Goal: Register for event/course

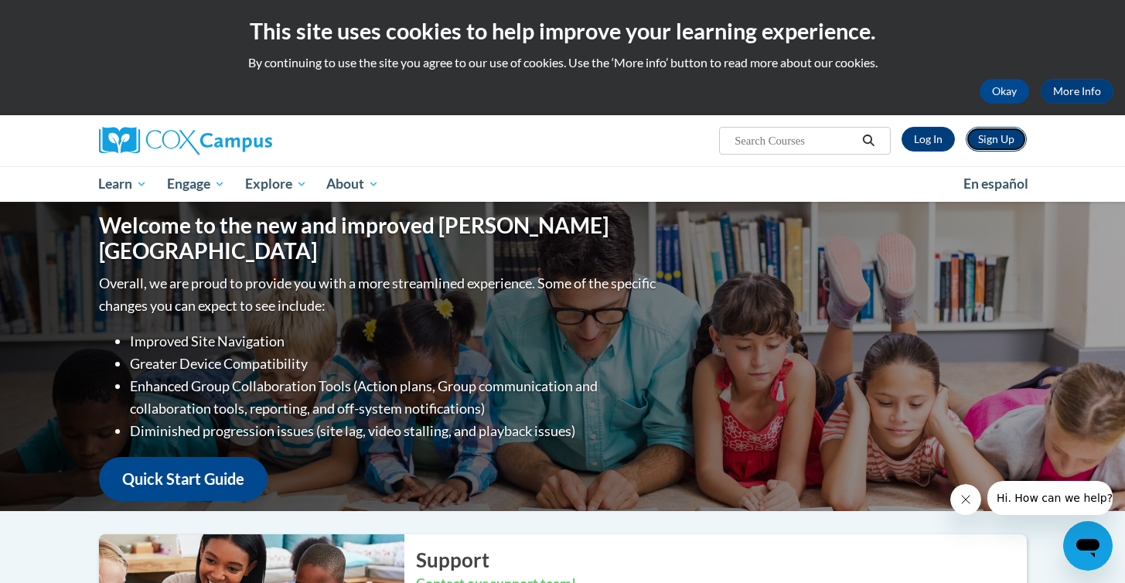
click at [1005, 133] on link "Sign Up" at bounding box center [996, 139] width 61 height 25
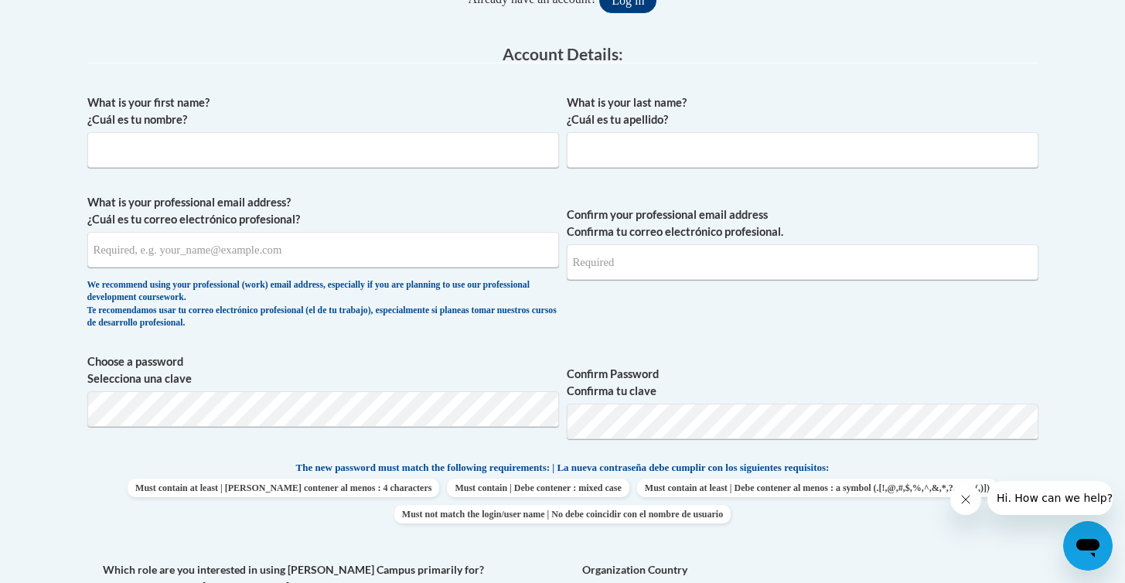
scroll to position [383, 0]
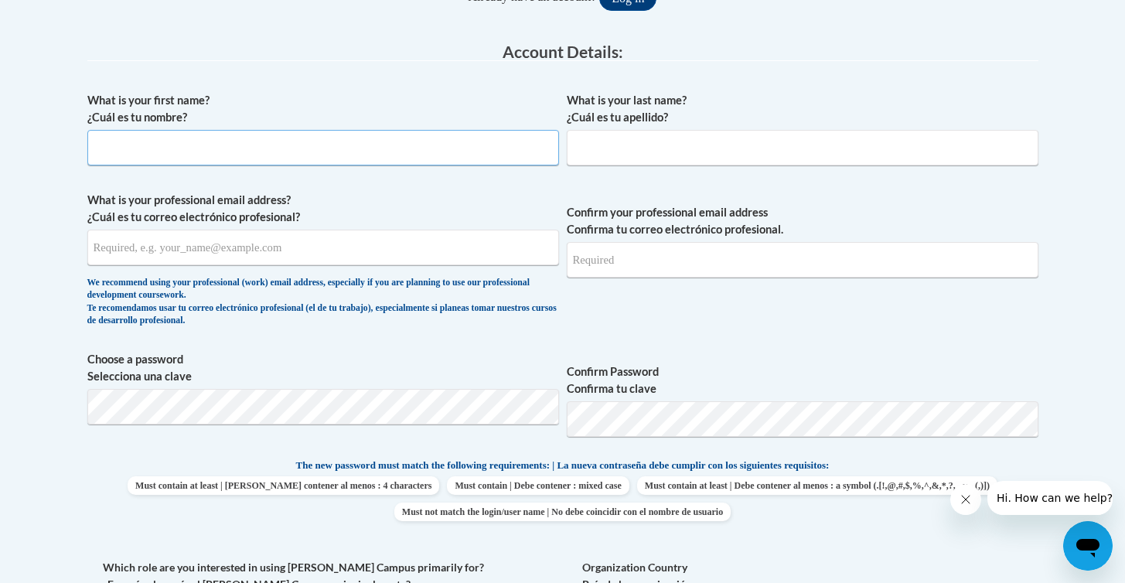
click at [327, 148] on input "What is your first name? ¿Cuál es tu nombre?" at bounding box center [323, 148] width 472 height 36
type input "john"
type input "boris"
type input "jboris1@gmail.com"
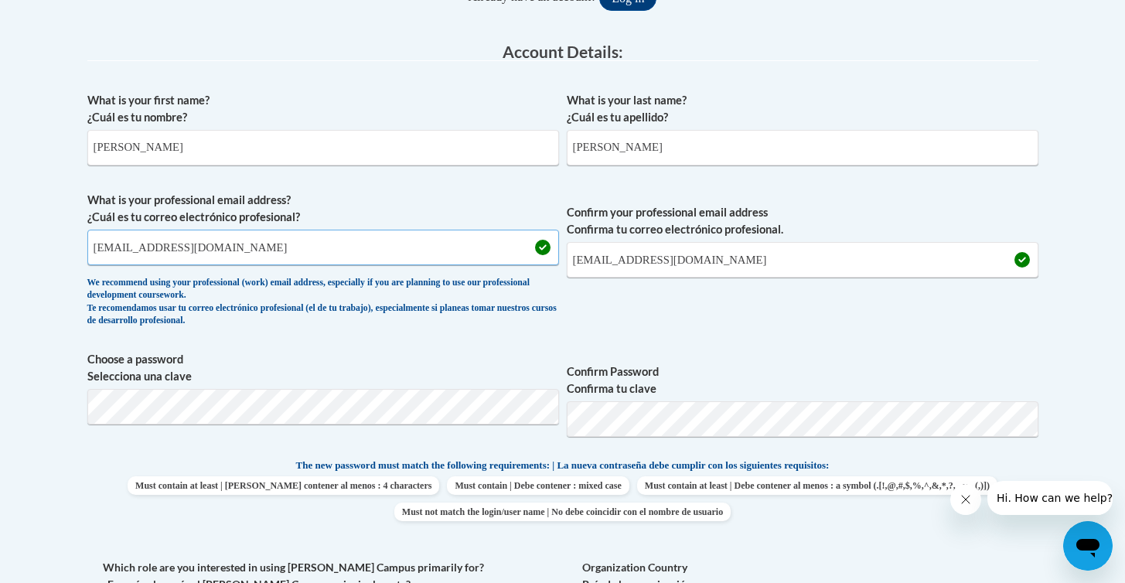
drag, startPoint x: 193, startPoint y: 248, endPoint x: 76, endPoint y: 242, distance: 116.9
click at [76, 242] on div "Member Registration - All Fields Required Already have an account? Log in Prefe…" at bounding box center [563, 534] width 974 height 1207
type input "jboris@pottsville.k12.pa.us"
drag, startPoint x: 677, startPoint y: 259, endPoint x: 517, endPoint y: 259, distance: 160.9
click at [517, 258] on span "What is your professional email address? ¿Cuál es tu correo electrónico profesi…" at bounding box center [562, 263] width 951 height 143
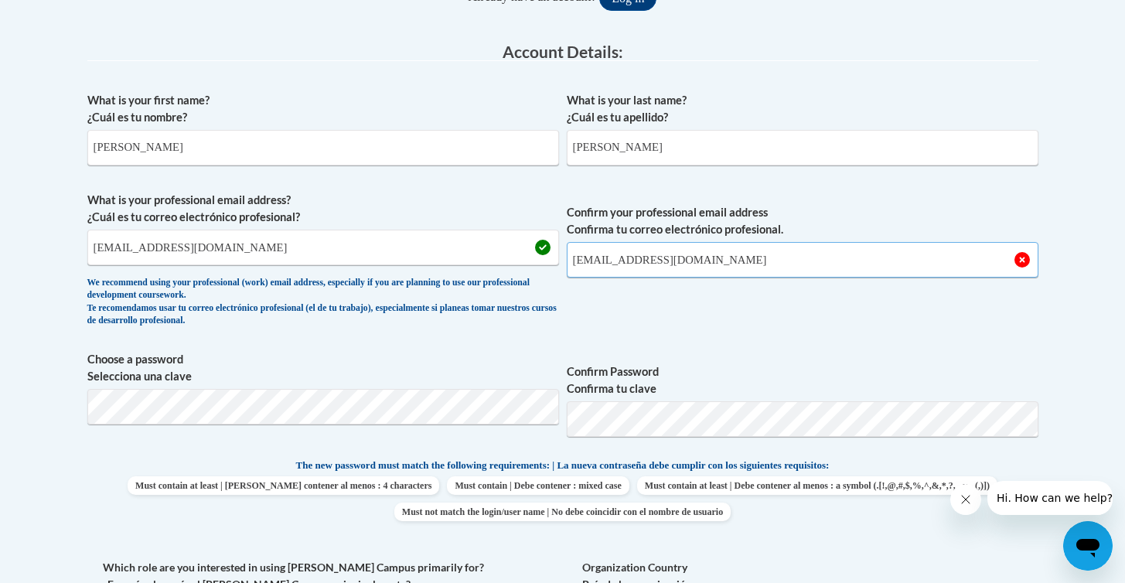
type input "jboris@pottsville.k12.pa.us"
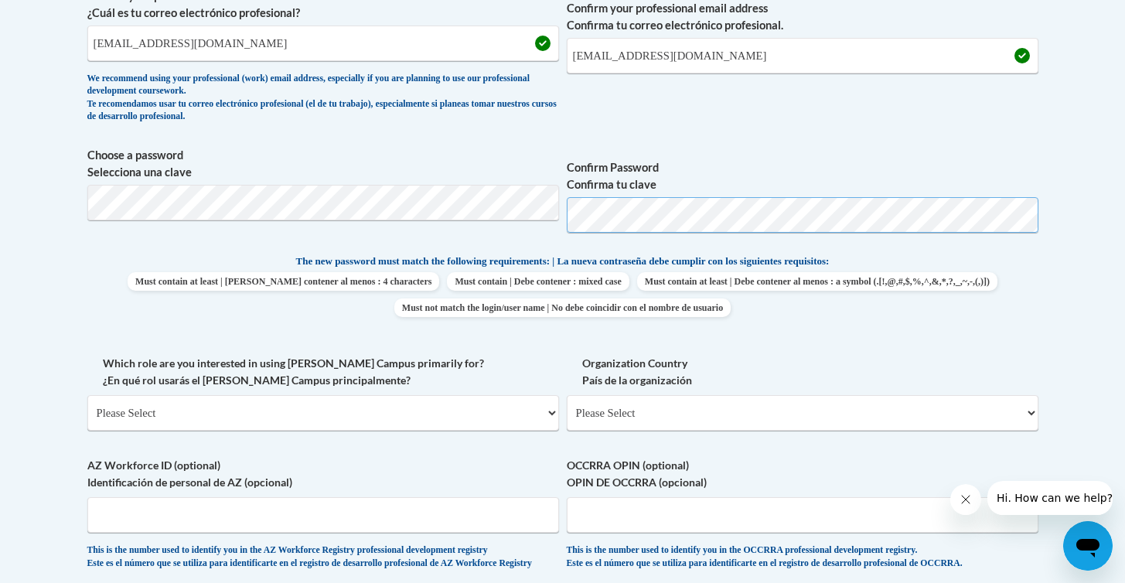
scroll to position [590, 0]
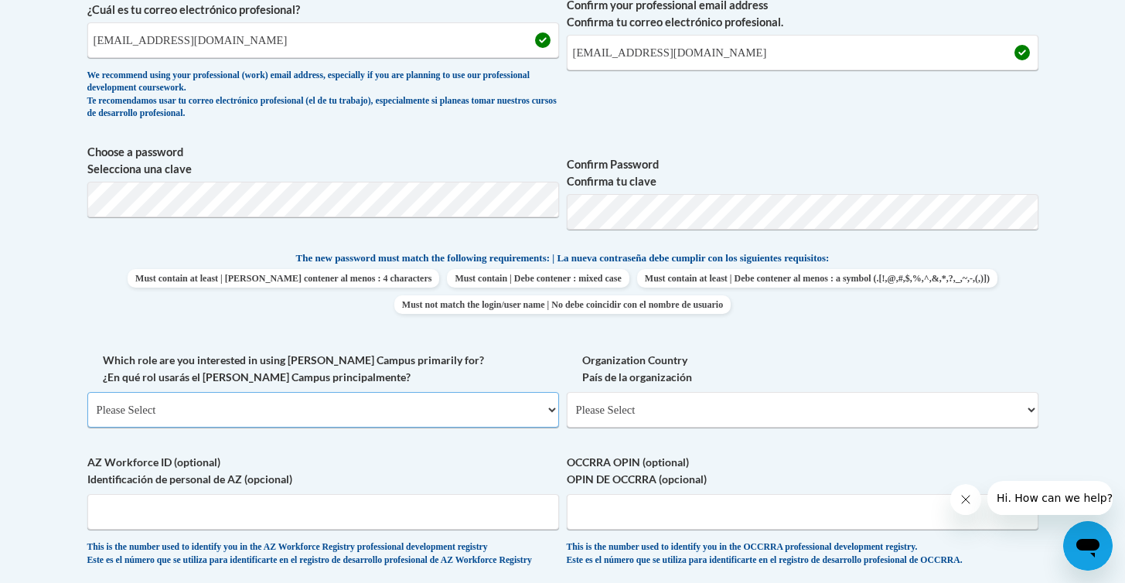
click at [543, 412] on select "Please Select College/University | Colegio/Universidad Community/Nonprofit Part…" at bounding box center [323, 410] width 472 height 36
select select "fbf2d438-af2f-41f8-98f1-81c410e29de3"
click at [87, 392] on select "Please Select College/University | Colegio/Universidad Community/Nonprofit Part…" at bounding box center [323, 410] width 472 height 36
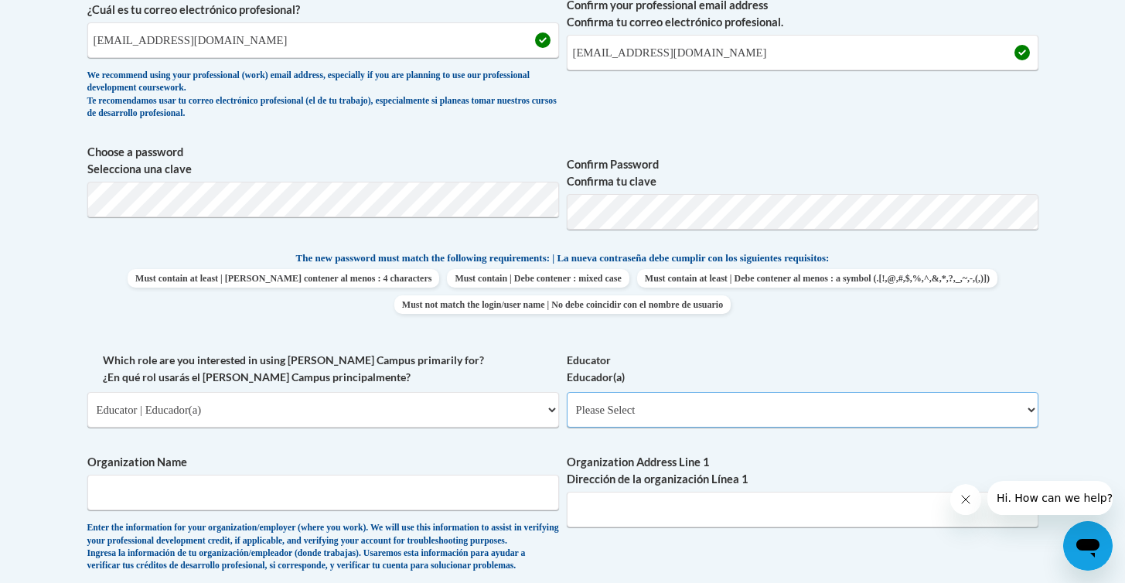
click at [594, 409] on select "Please Select Early Learning/Daycare Teacher/Family Home Care Provider | Maestr…" at bounding box center [803, 410] width 472 height 36
select select "8e40623d-54d0-45cd-9f92-5df65cd3f8cf"
click at [567, 392] on select "Please Select Early Learning/Daycare Teacher/Family Home Care Provider | Maestr…" at bounding box center [803, 410] width 472 height 36
click at [342, 493] on input "Organization Name" at bounding box center [323, 493] width 472 height 36
type input "Pottsville Area School District"
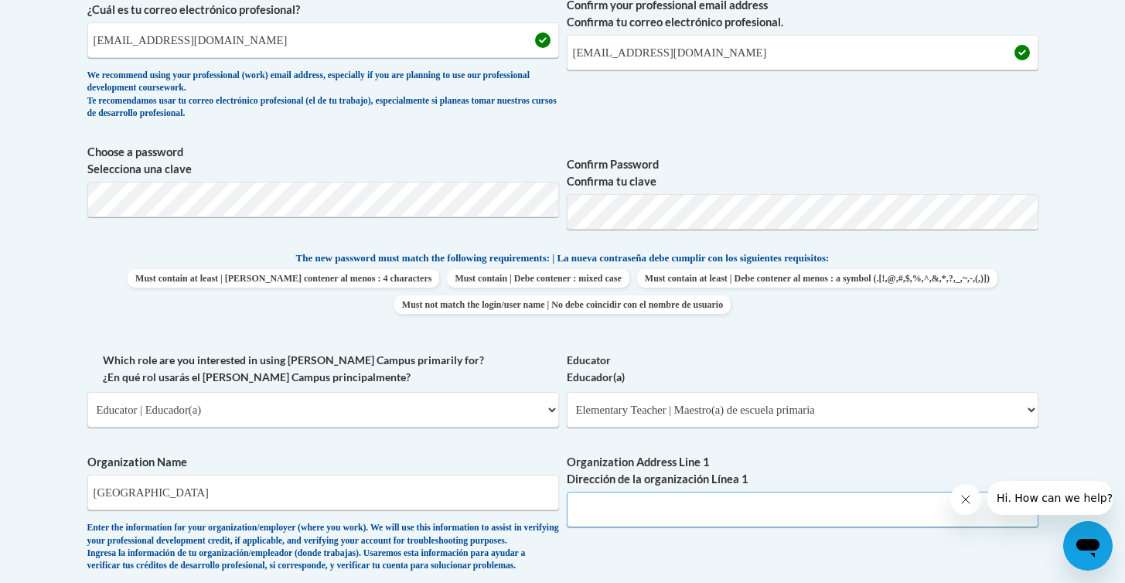
click at [608, 512] on input "Organization Address Line 1 Dirección de la organización Línea 1" at bounding box center [803, 510] width 472 height 36
drag, startPoint x: 241, startPoint y: 493, endPoint x: 76, endPoint y: 479, distance: 166.1
click at [76, 479] on div "Member Registration - All Fields Required Already have an account? Log in Prefe…" at bounding box center [563, 450] width 974 height 1452
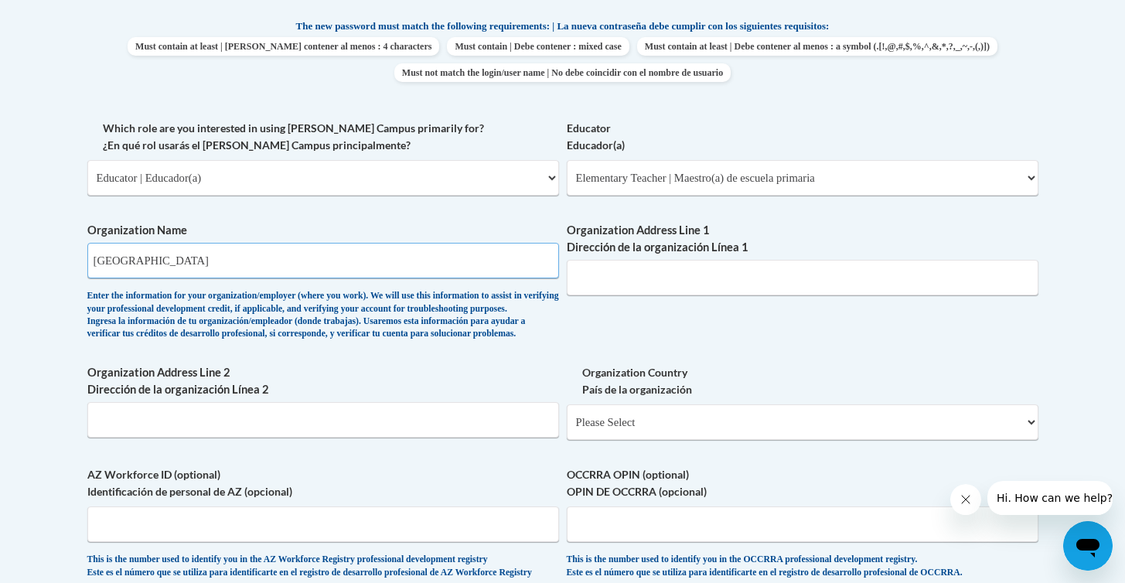
scroll to position [825, 0]
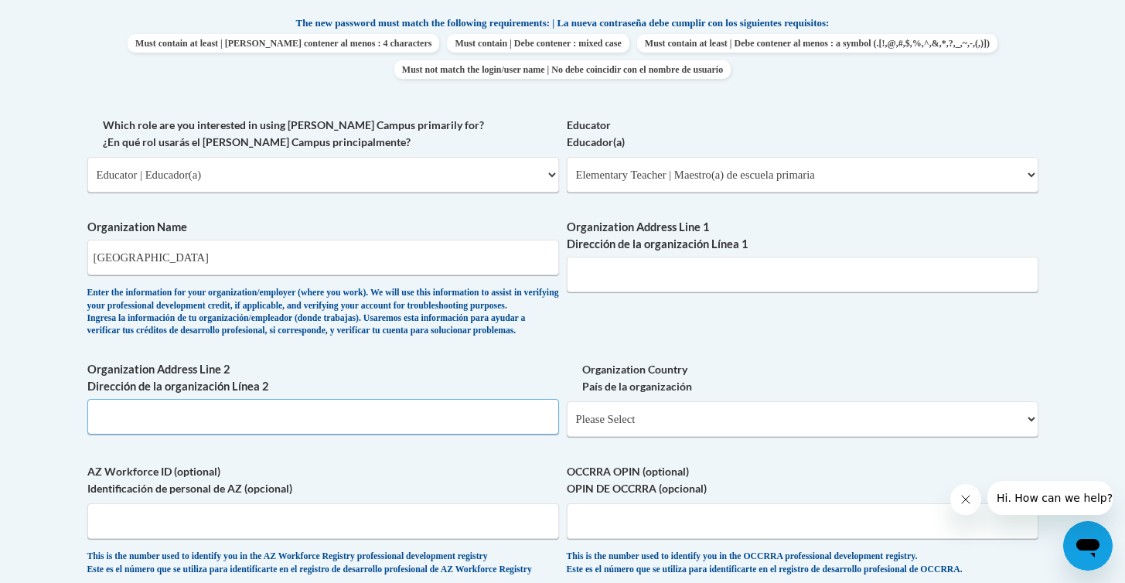
click at [153, 435] on input "Organization Address Line 2 Dirección de la organización Línea 2" at bounding box center [323, 417] width 472 height 36
type input "JSClarke Elementary Center"
click at [678, 279] on input "Organization Address Line 1 Dirección de la organización Línea 1" at bounding box center [803, 275] width 472 height 36
type input "John S. Clarke Elementary Center"
click at [374, 435] on input "JSClarke Elementary Center" at bounding box center [323, 417] width 472 height 36
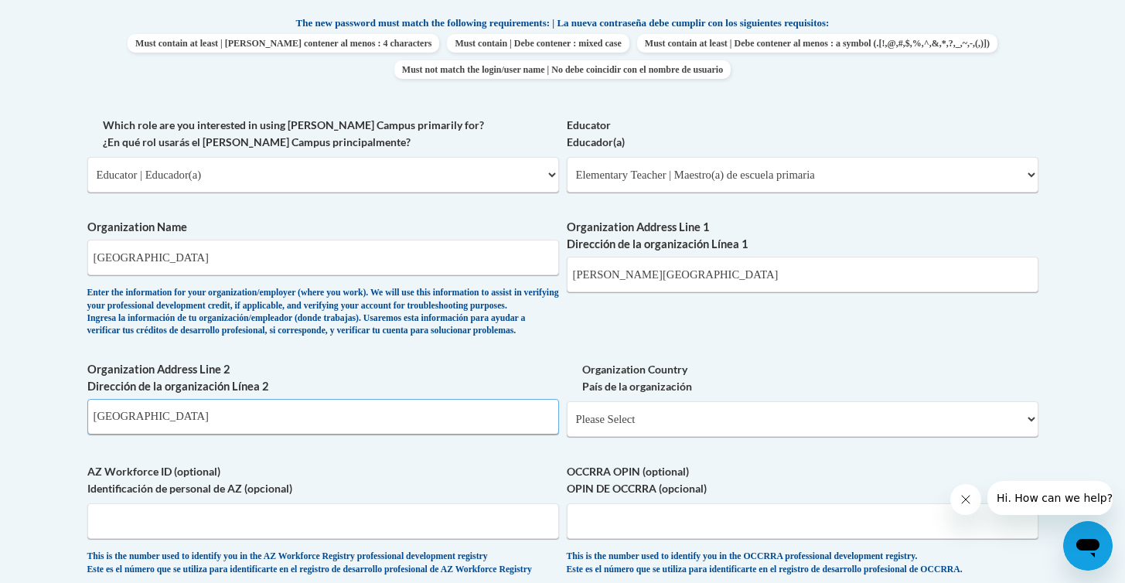
drag, startPoint x: 374, startPoint y: 449, endPoint x: 2, endPoint y: 393, distance: 377.0
click at [2, 393] on body "This site uses cookies to help improve your learning experience. By continuing …" at bounding box center [562, 241] width 1125 height 2132
type input "1"
type input "601 N. 16th St."
click at [657, 437] on select "Please Select United States | Estados Unidos Outside of the United States | Fue…" at bounding box center [803, 419] width 472 height 36
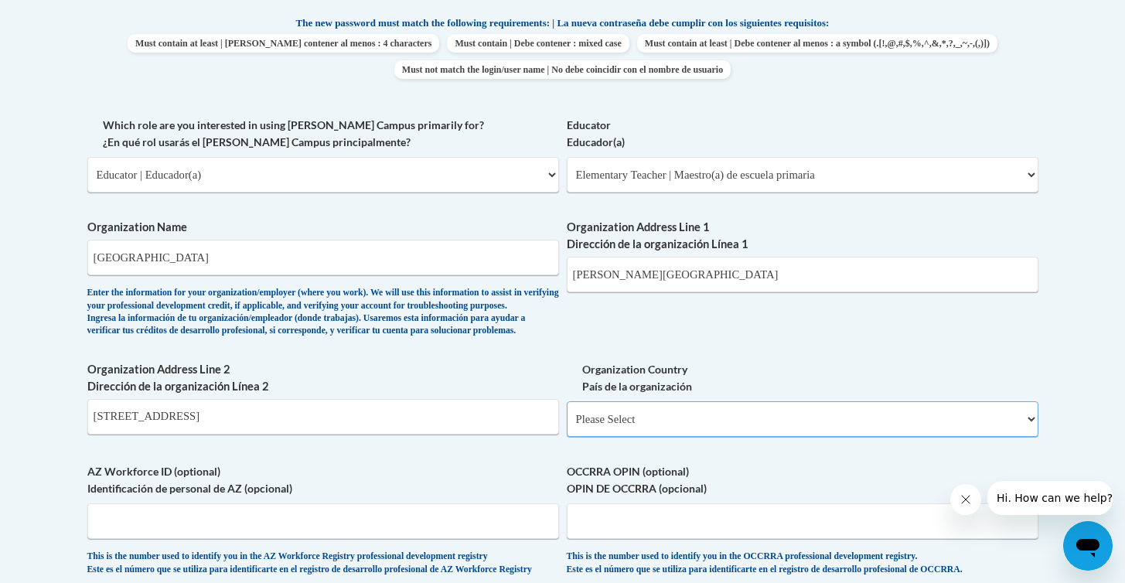
select select "2ba6c5f2-6ab4-47b5-9408-0a73ae60d186"
click at [567, 426] on select "Please Select United States | Estados Unidos Outside of the United States | Fue…" at bounding box center [803, 419] width 472 height 36
select select
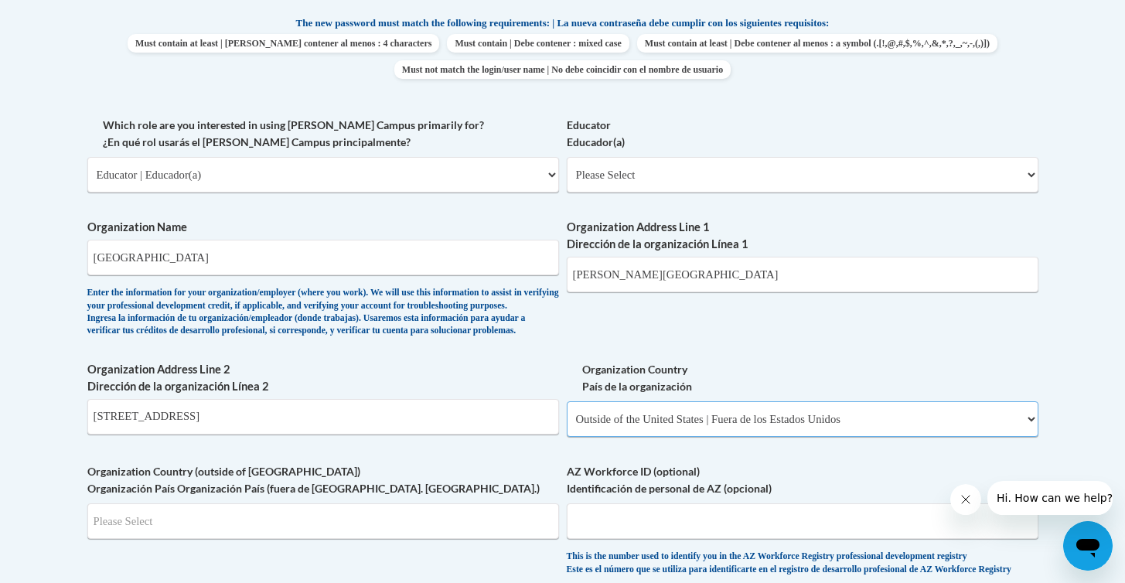
click at [653, 437] on select "Please Select United States | Estados Unidos Outside of the United States | Fue…" at bounding box center [803, 419] width 472 height 36
select select "ad49bcad-a171-4b2e-b99c-48b446064914"
click at [567, 426] on select "Please Select United States | Estados Unidos Outside of the United States | Fue…" at bounding box center [803, 419] width 472 height 36
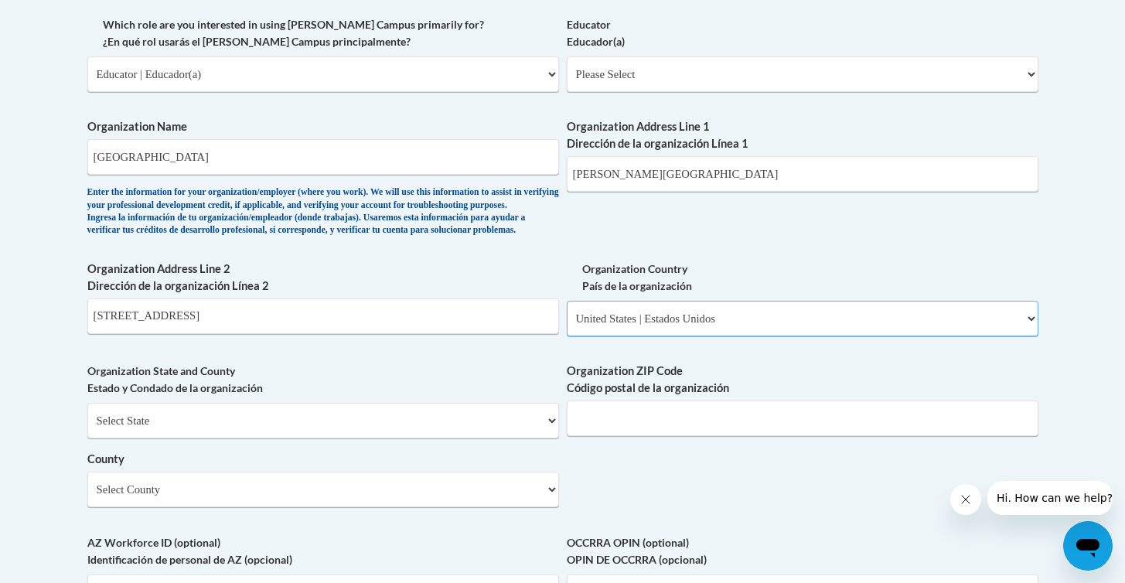
scroll to position [950, 0]
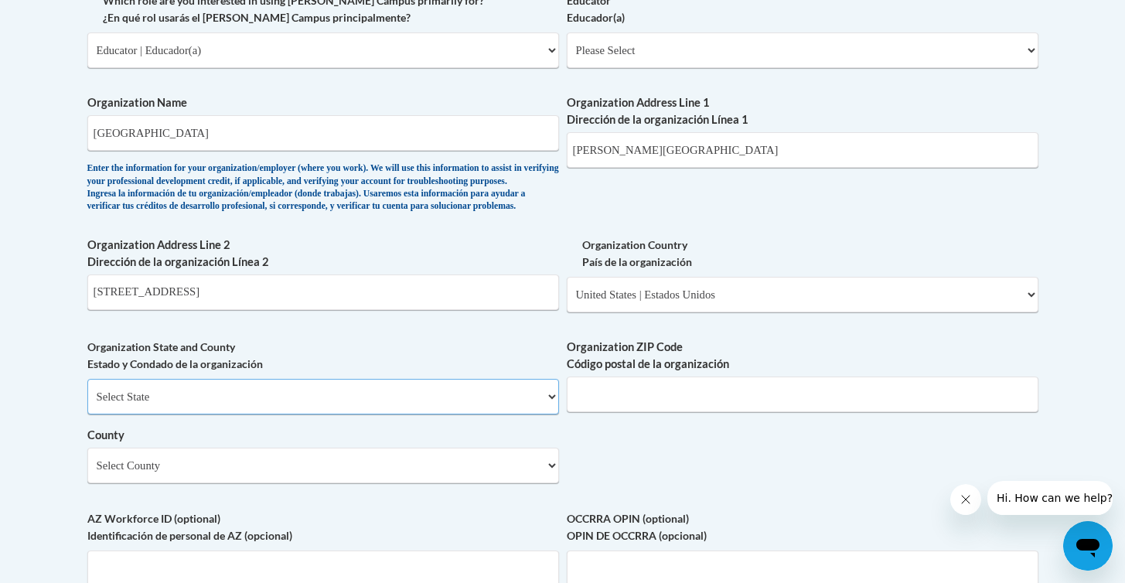
click at [228, 415] on select "Select State Alabama Alaska Arizona Arkansas California Colorado Connecticut De…" at bounding box center [323, 397] width 472 height 36
select select "Pennsylvania"
click at [87, 404] on select "Select State Alabama Alaska Arizona Arkansas California Colorado Connecticut De…" at bounding box center [323, 397] width 472 height 36
click at [614, 412] on input "Organization ZIP Code Código postal de la organización" at bounding box center [803, 395] width 472 height 36
type input "17901"
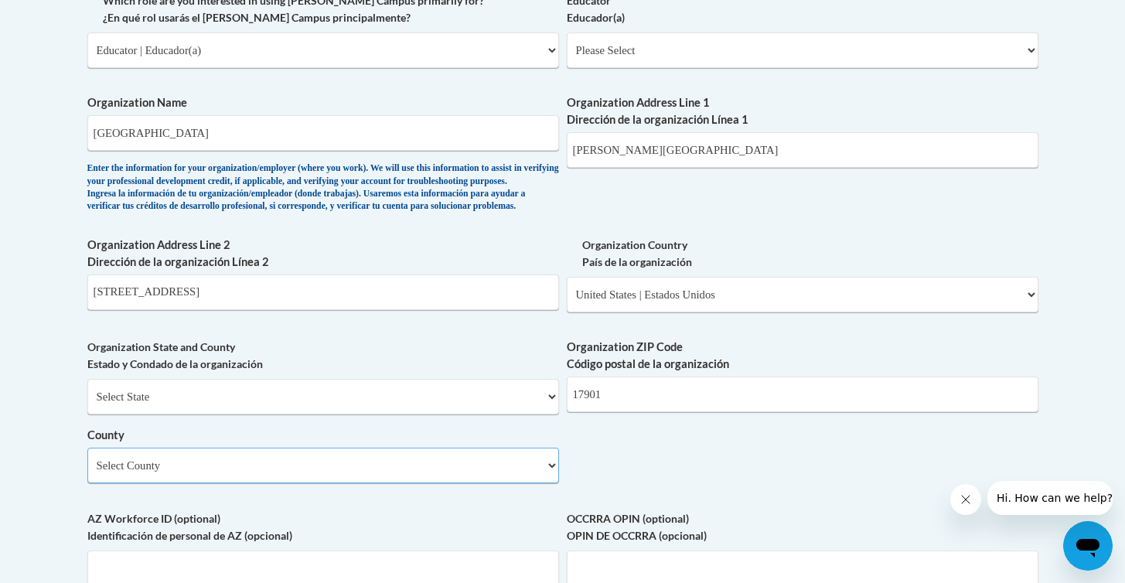
click at [341, 483] on select "Select County Adams Allegheny Armstrong Beaver Bedford Berks Blair Bradford Buc…" at bounding box center [323, 466] width 472 height 36
select select "Schuylkill"
click at [87, 473] on select "Select County Adams Allegheny Armstrong Beaver Bedford Berks Blair Bradford Buc…" at bounding box center [323, 466] width 472 height 36
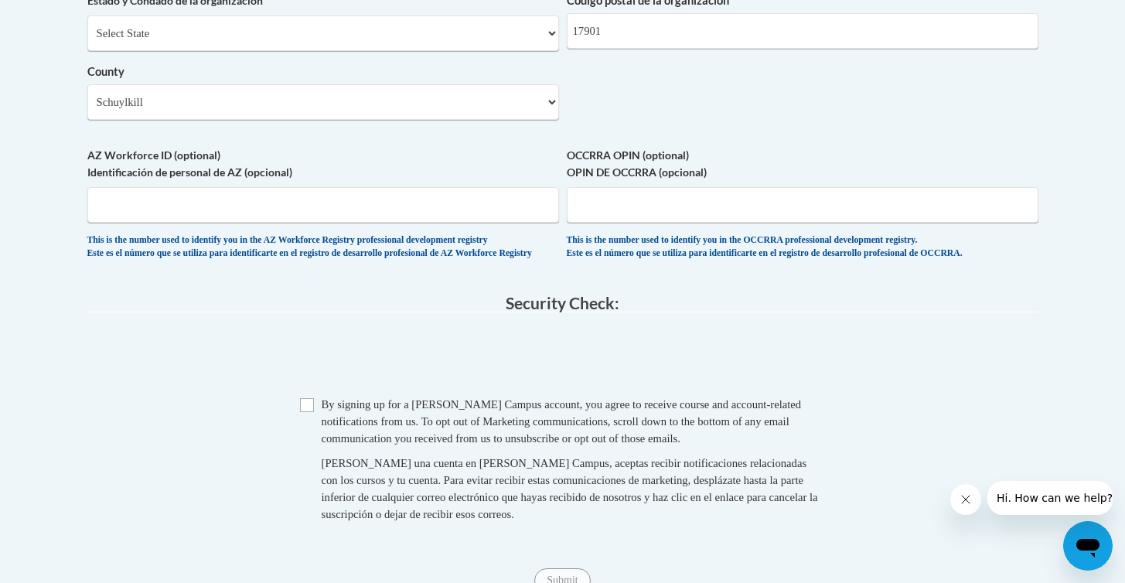
scroll to position [1375, 0]
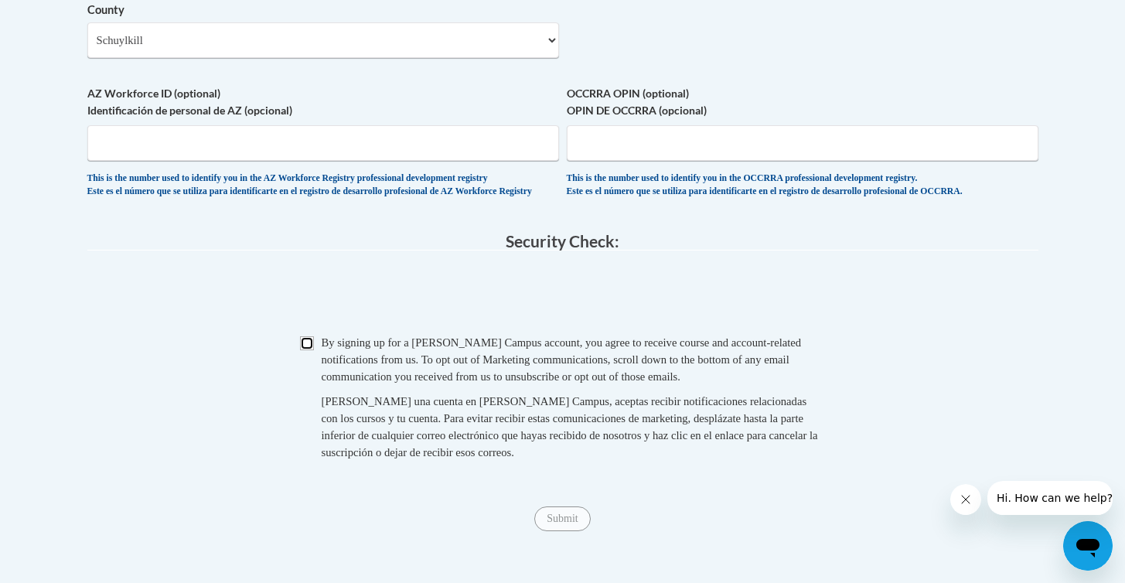
click at [305, 350] on input "Checkbox" at bounding box center [307, 343] width 14 height 14
checkbox input "true"
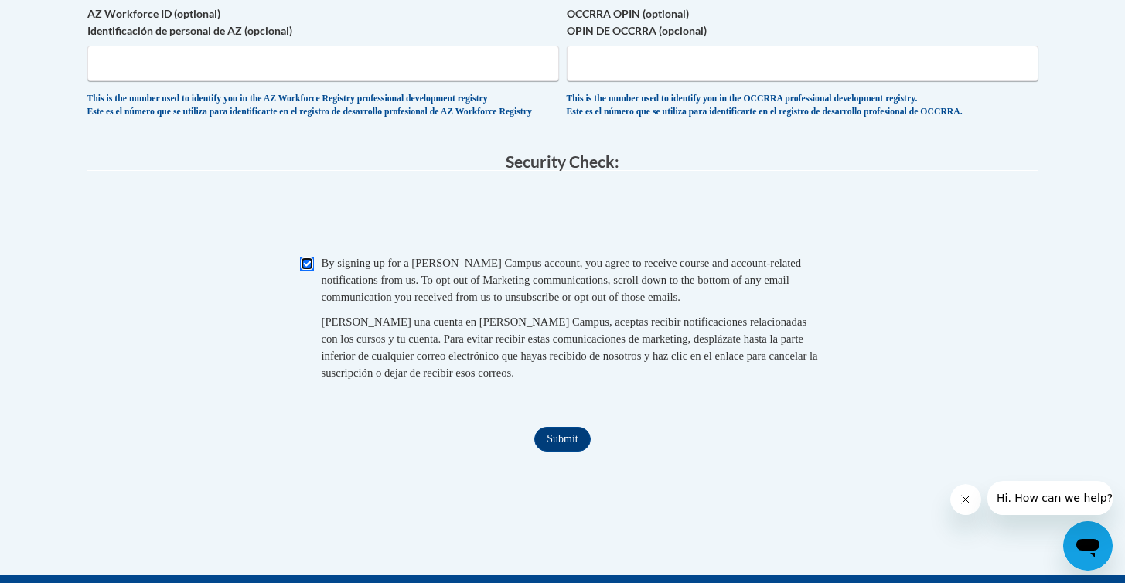
scroll to position [1499, 0]
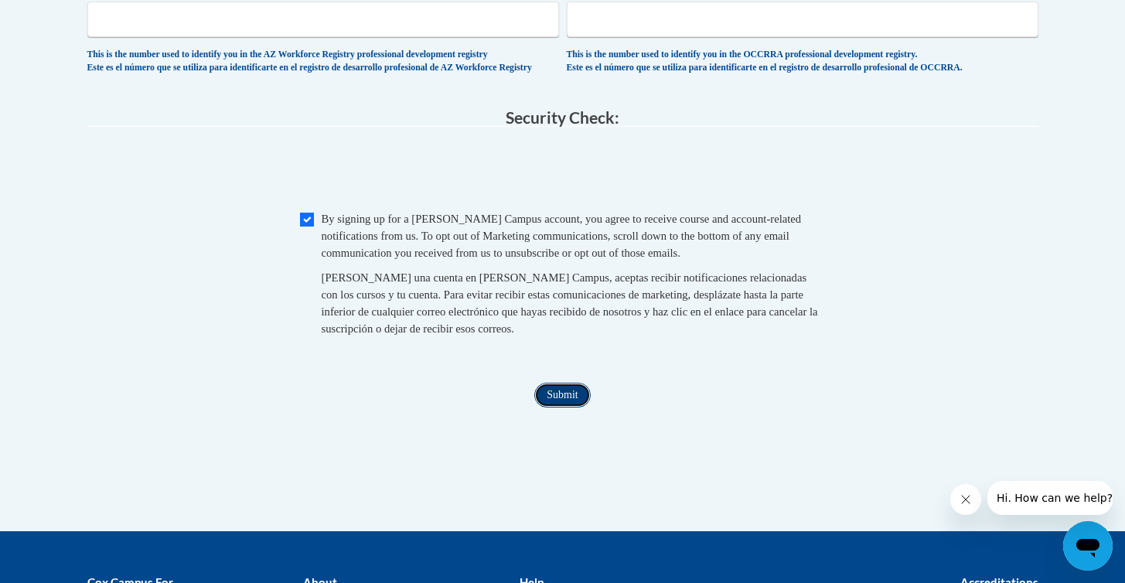
click at [561, 408] on input "Submit" at bounding box center [562, 395] width 56 height 25
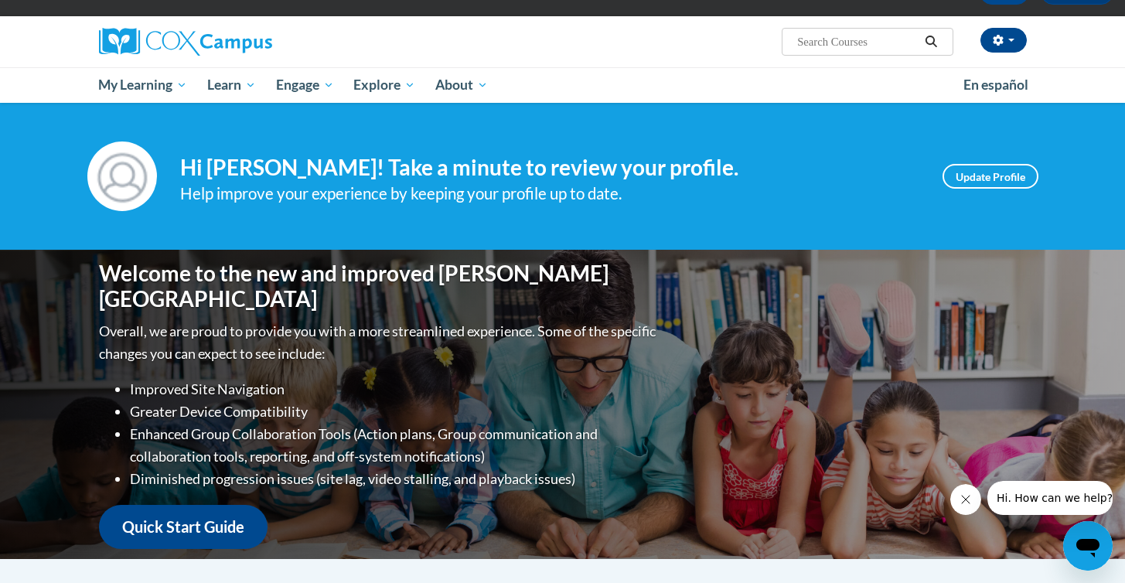
scroll to position [100, 0]
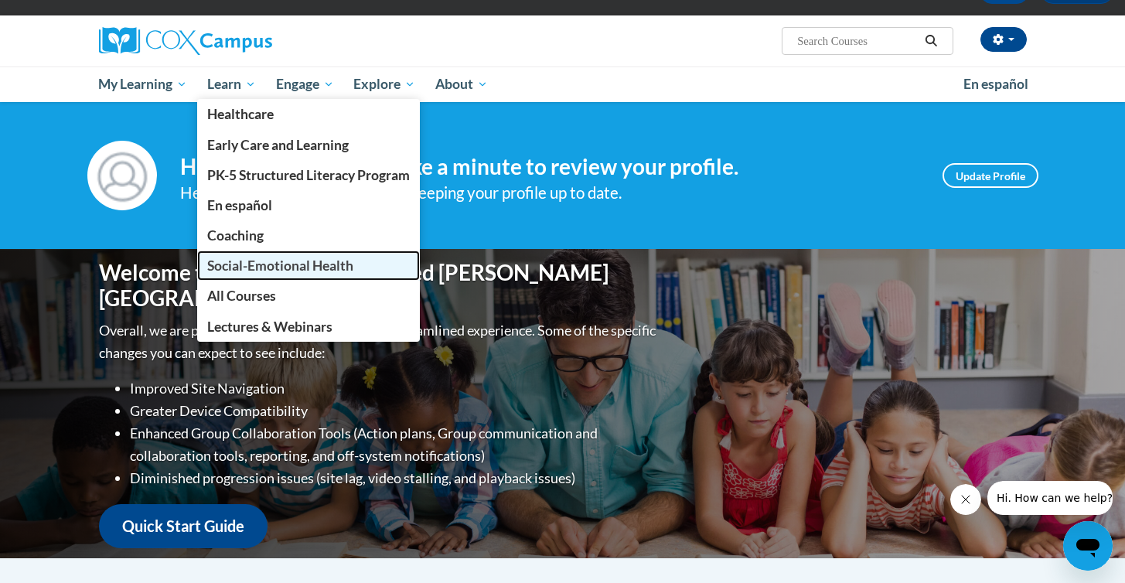
click at [227, 266] on span "Social-Emotional Health" at bounding box center [280, 266] width 146 height 16
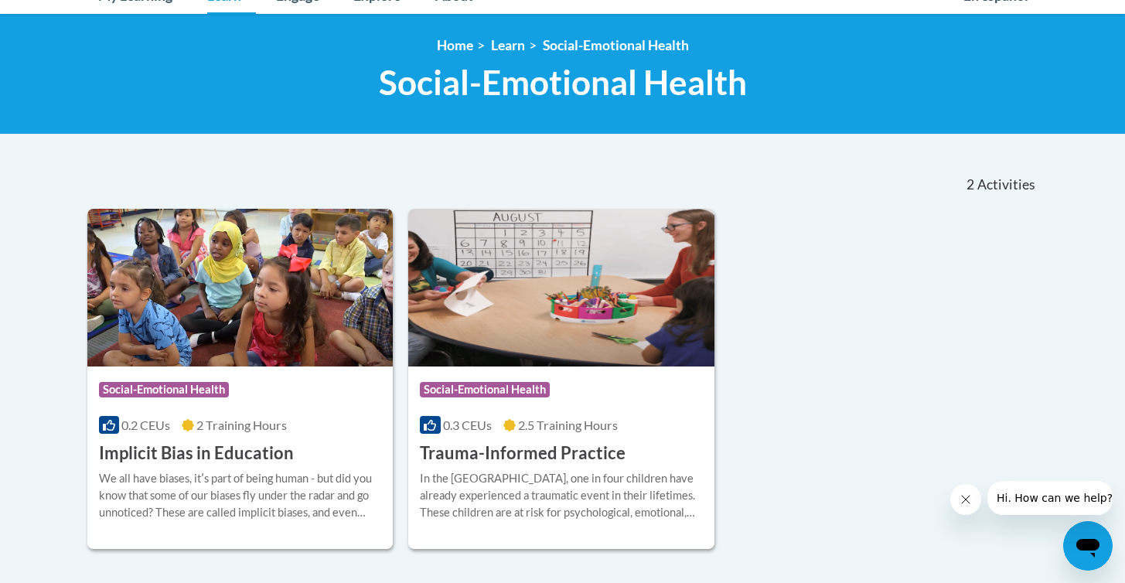
scroll to position [193, 0]
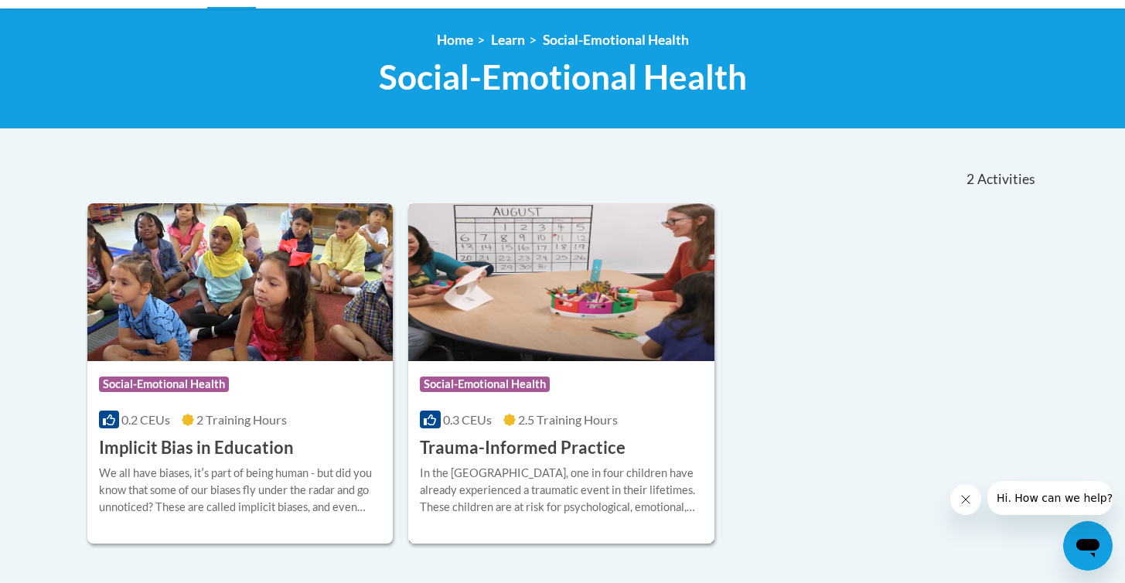
click at [523, 440] on h3 "Trauma-Informed Practice" at bounding box center [523, 448] width 206 height 24
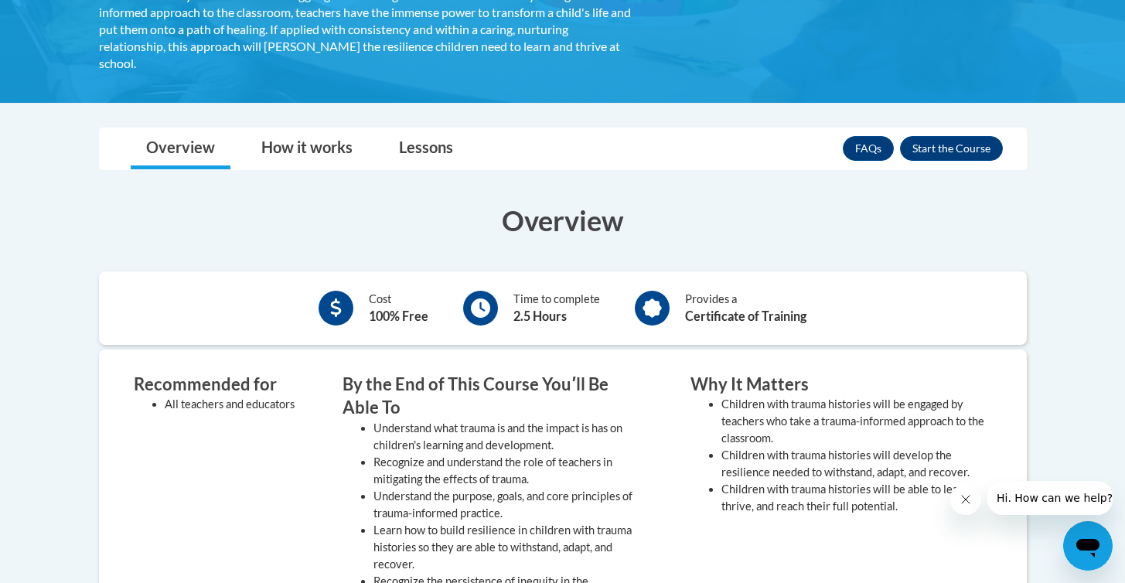
scroll to position [415, 0]
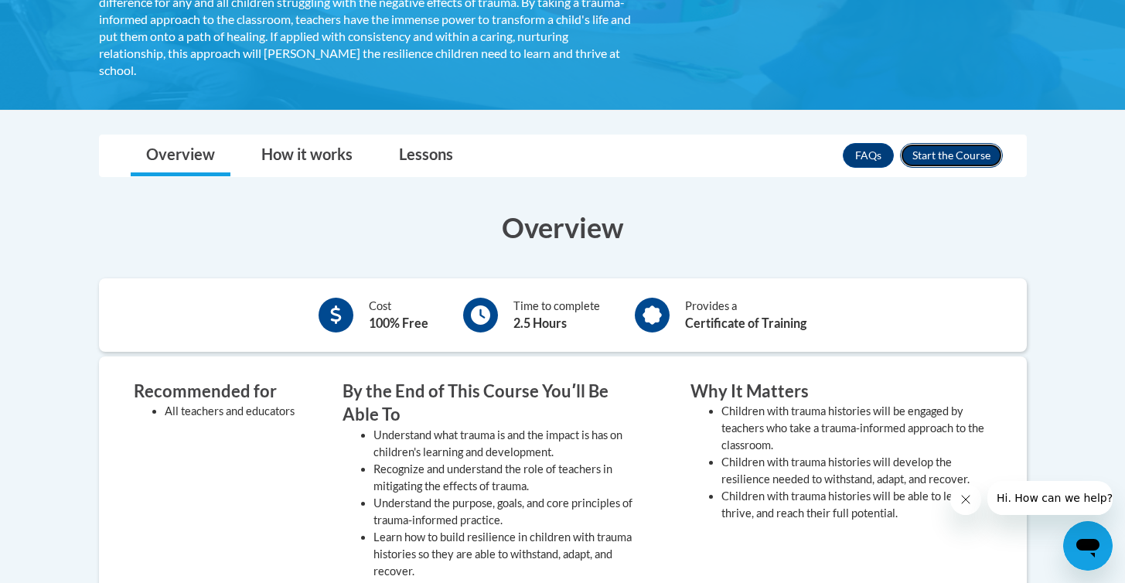
click at [947, 156] on button "Enroll" at bounding box center [951, 155] width 103 height 25
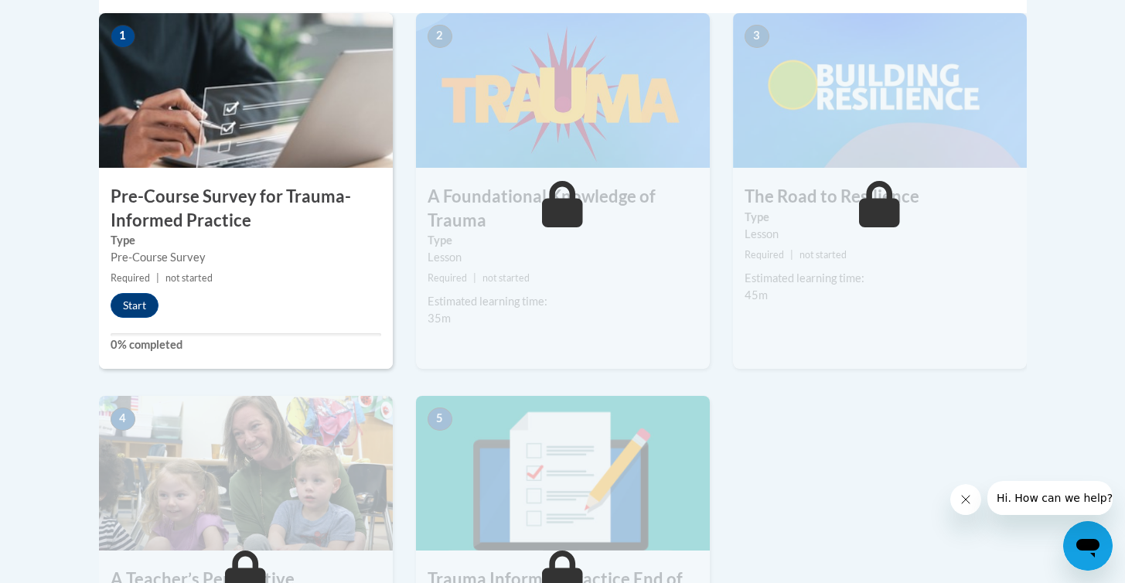
scroll to position [544, 0]
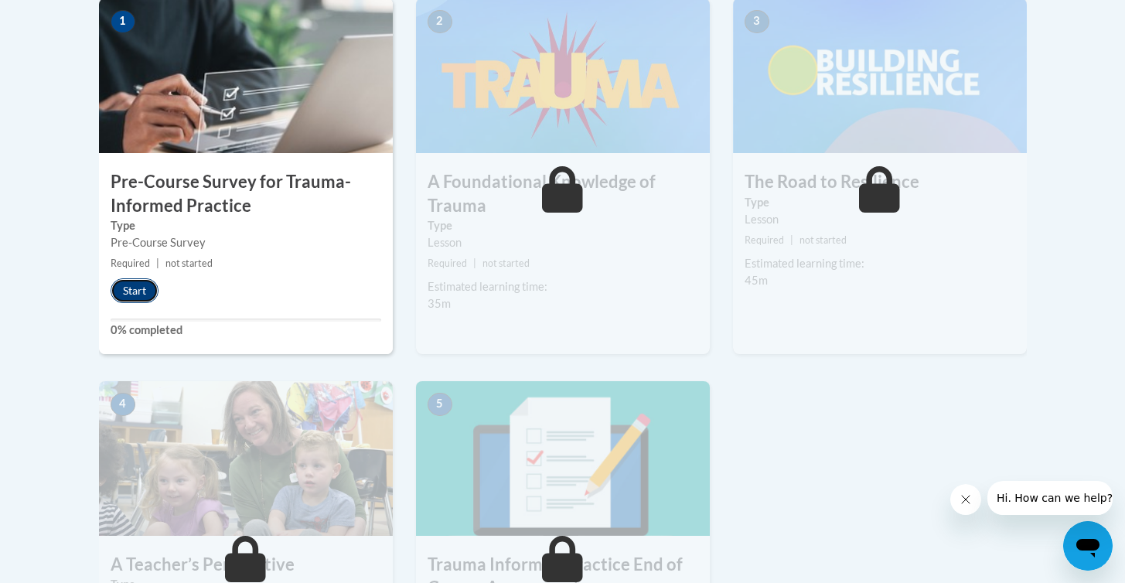
click at [140, 285] on button "Start" at bounding box center [135, 290] width 48 height 25
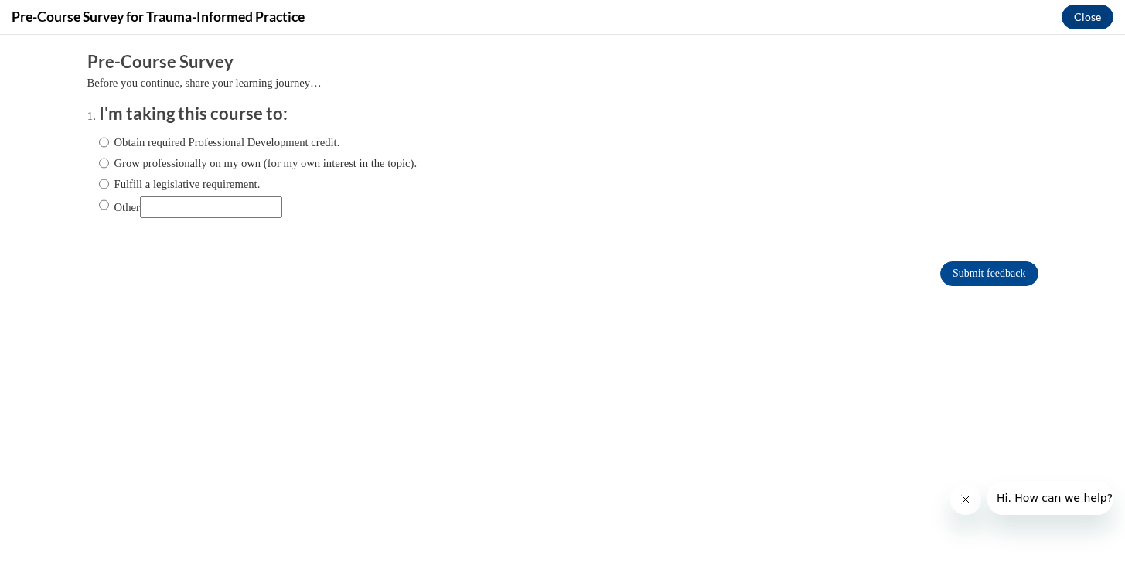
scroll to position [0, 0]
click at [103, 142] on input "Obtain required Professional Development credit." at bounding box center [104, 142] width 10 height 17
radio input "true"
click at [980, 272] on input "Submit feedback" at bounding box center [988, 273] width 97 height 25
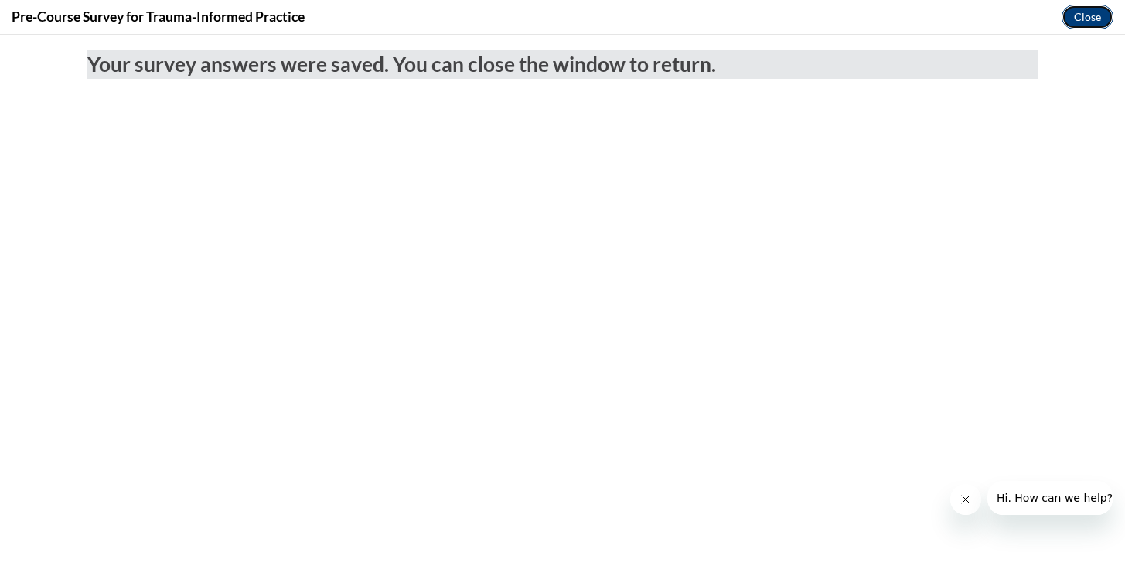
click at [1095, 9] on button "Close" at bounding box center [1088, 17] width 52 height 25
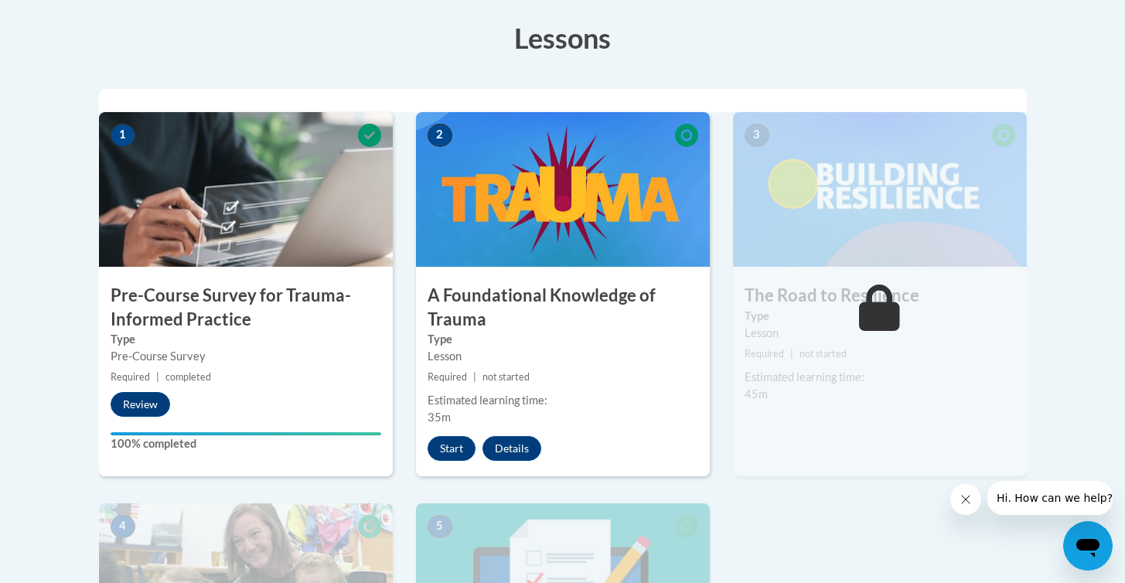
scroll to position [430, 0]
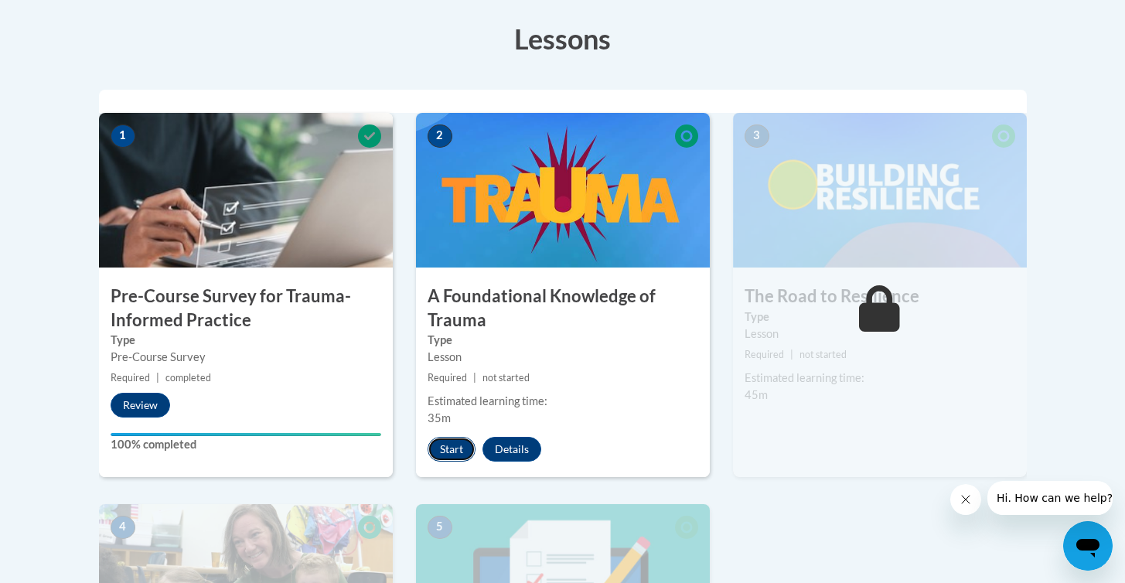
click at [444, 451] on button "Start" at bounding box center [452, 449] width 48 height 25
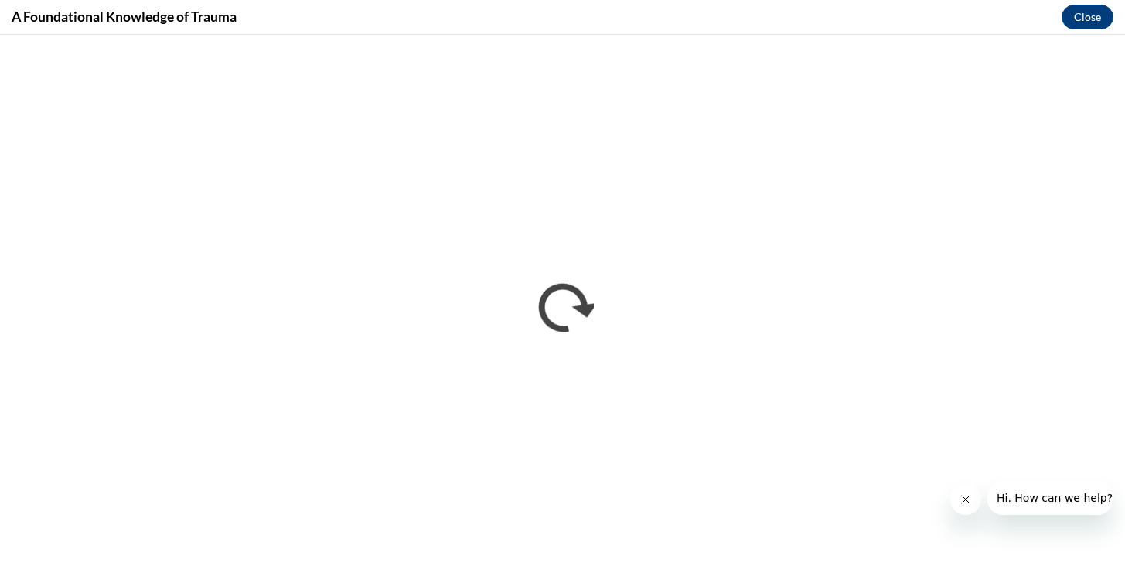
scroll to position [0, 0]
click at [1095, 15] on button "Close" at bounding box center [1088, 17] width 52 height 25
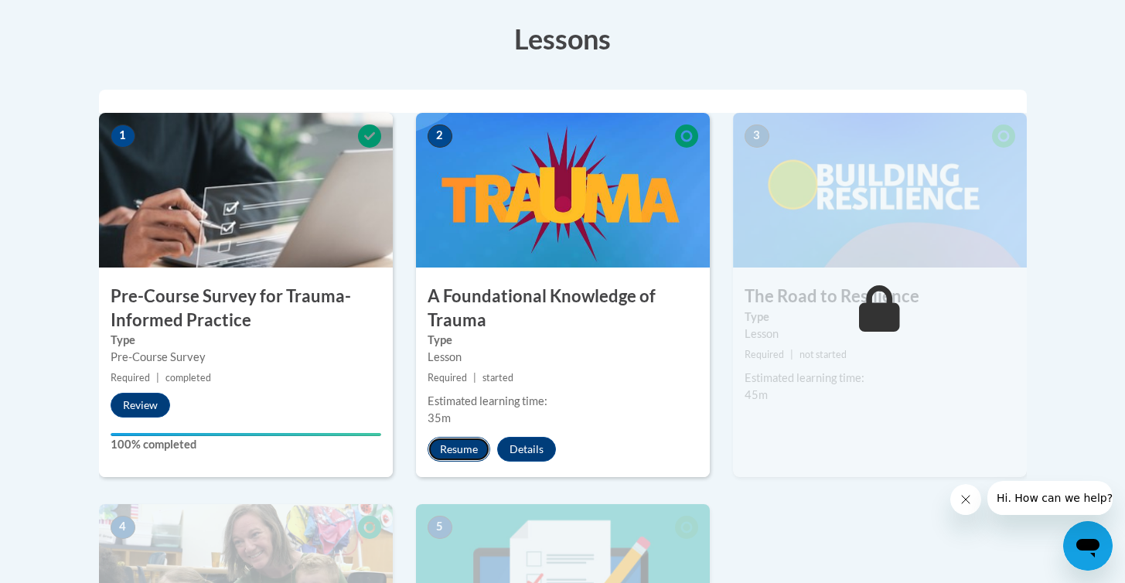
click at [459, 449] on button "Resume" at bounding box center [459, 449] width 63 height 25
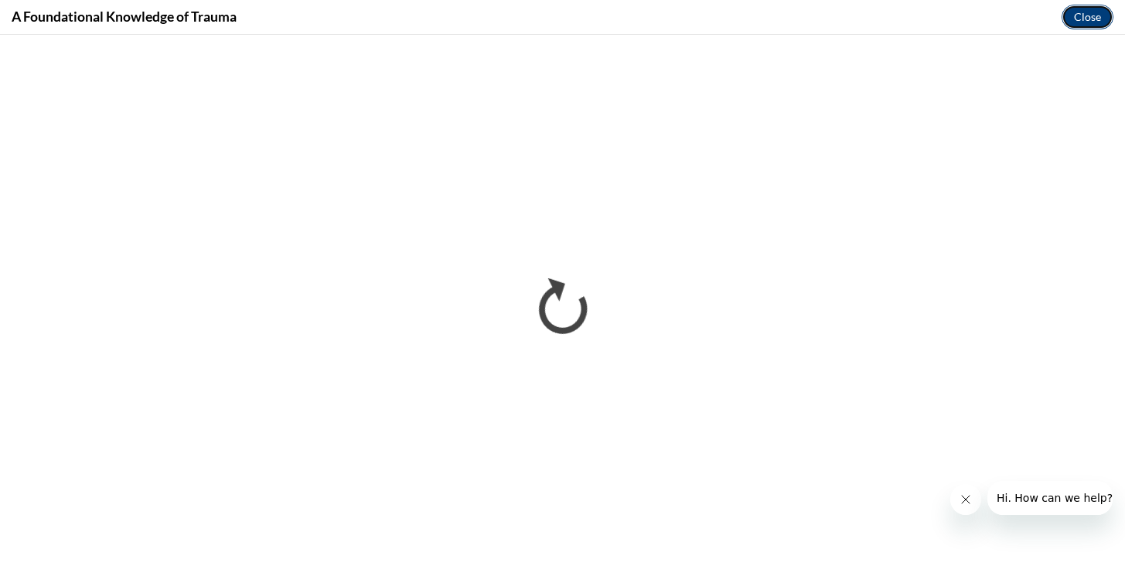
click at [1080, 16] on button "Close" at bounding box center [1088, 17] width 52 height 25
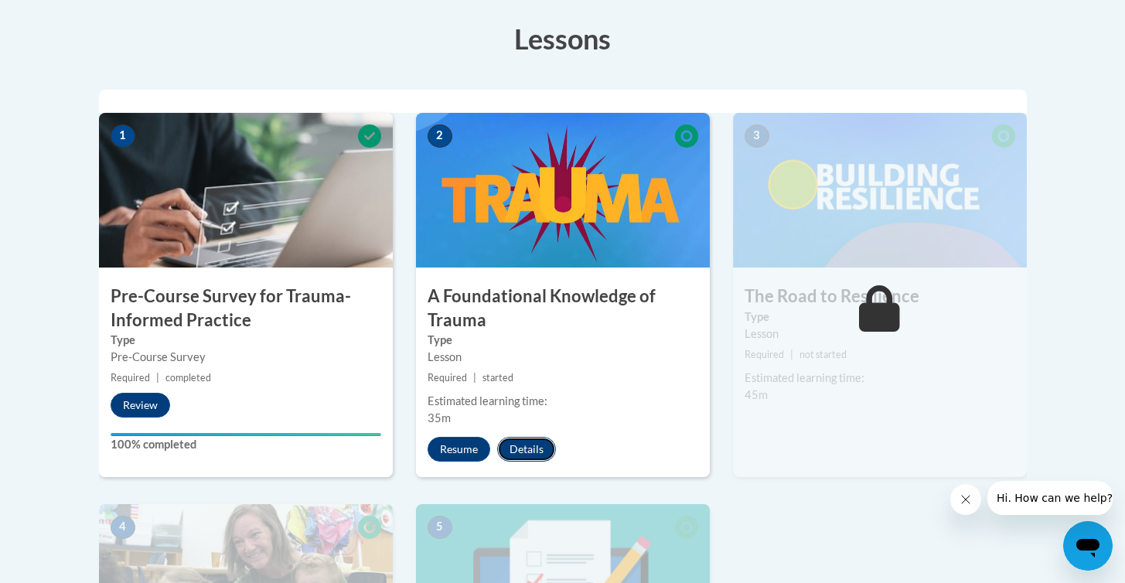
click at [531, 445] on button "Details" at bounding box center [526, 449] width 59 height 25
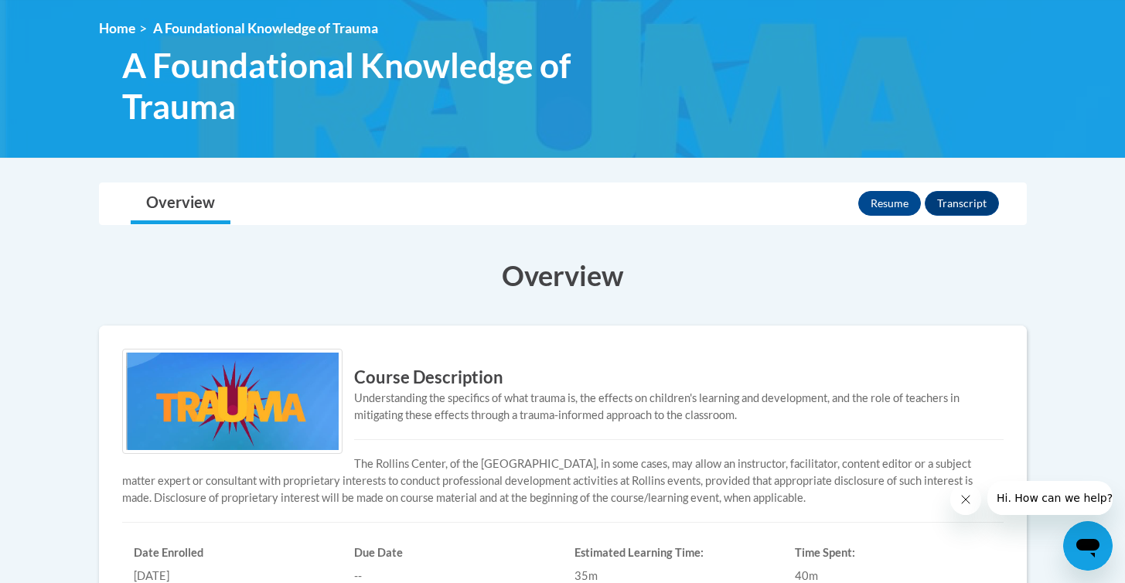
scroll to position [175, 0]
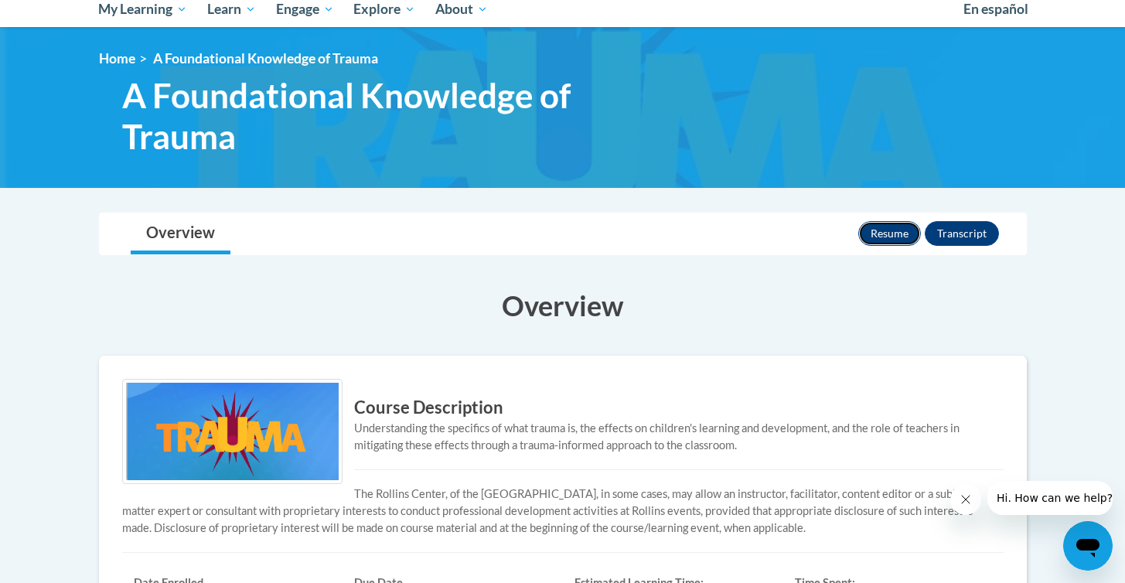
click at [891, 232] on button "Resume" at bounding box center [889, 233] width 63 height 25
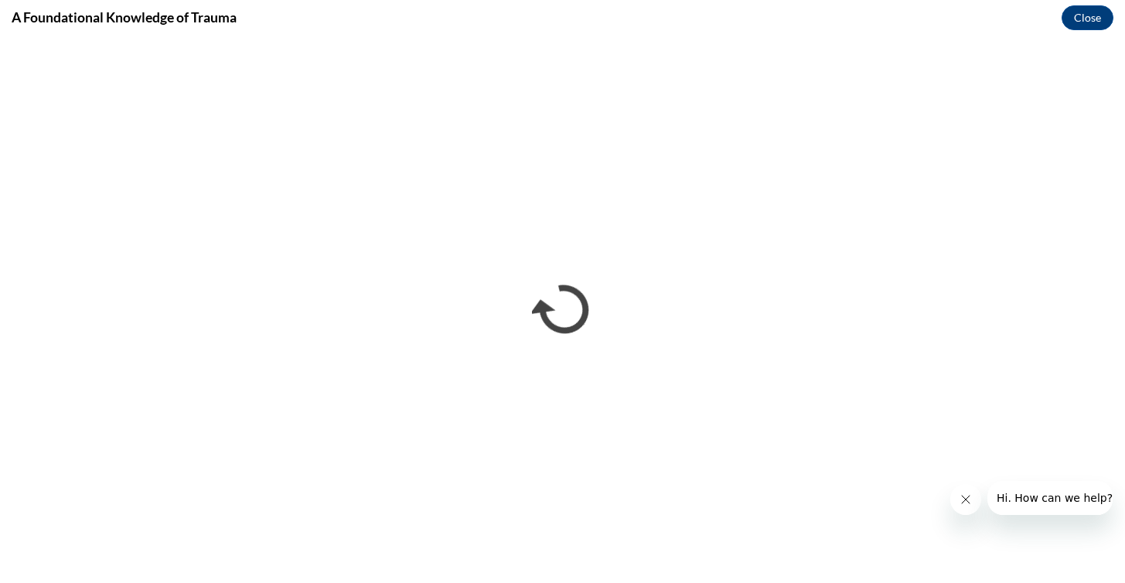
scroll to position [0, 0]
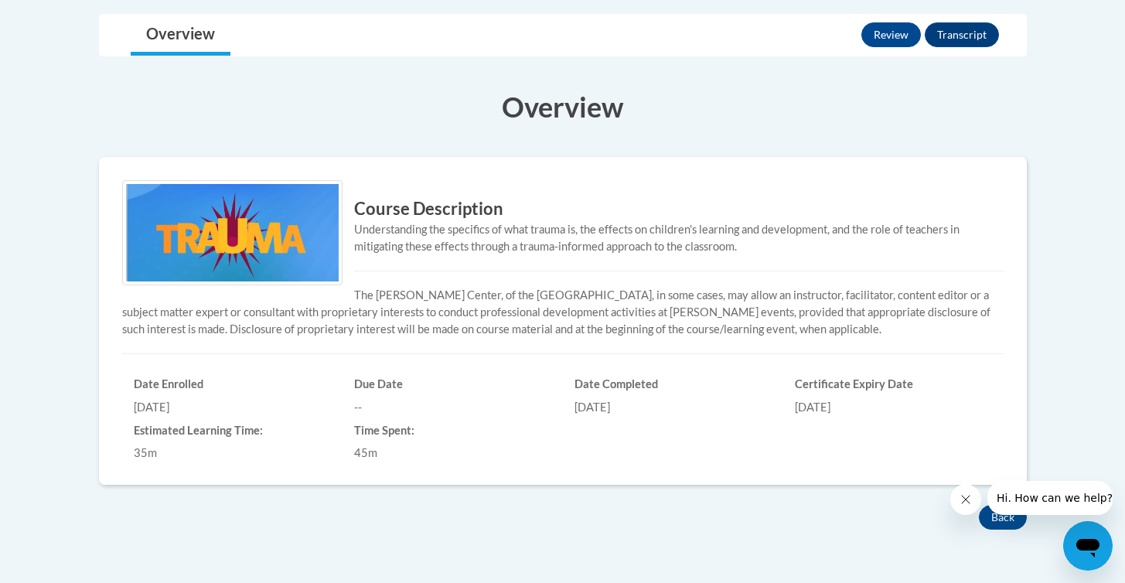
scroll to position [376, 0]
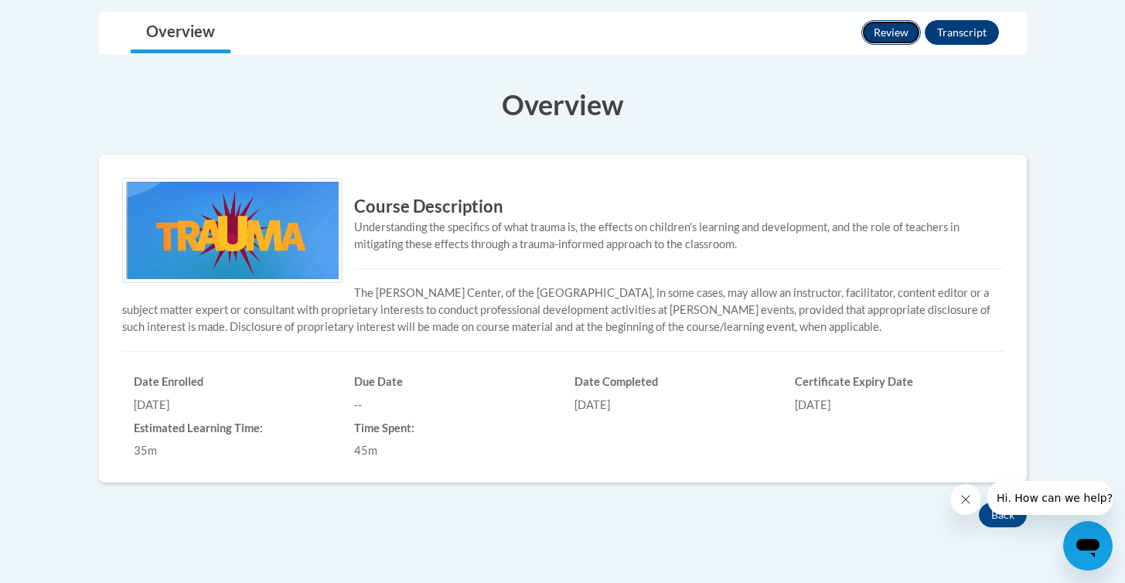
click at [884, 31] on button "Review" at bounding box center [891, 32] width 60 height 25
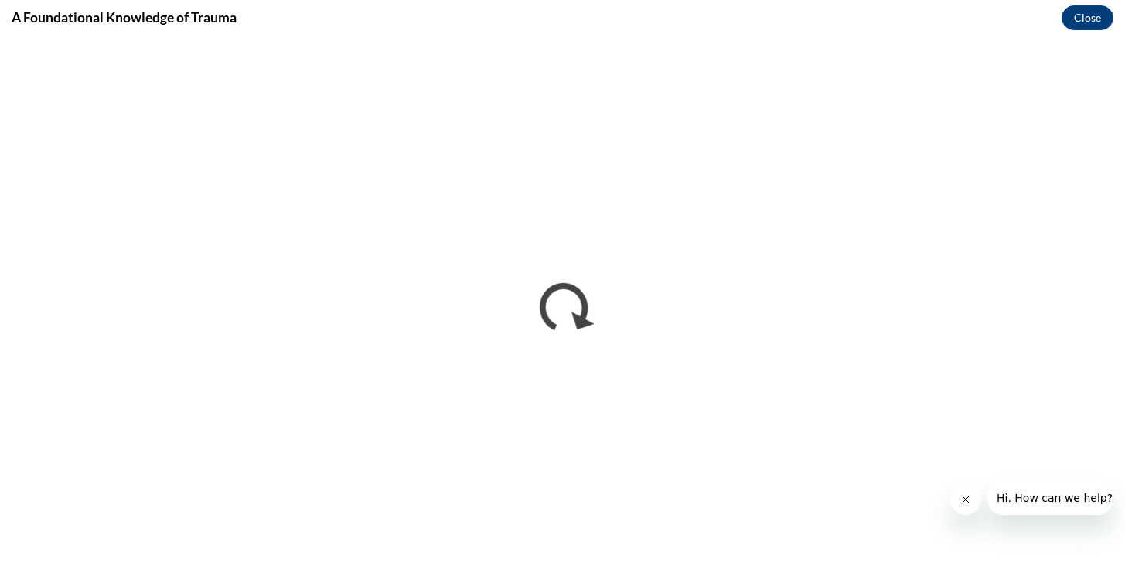
scroll to position [0, 0]
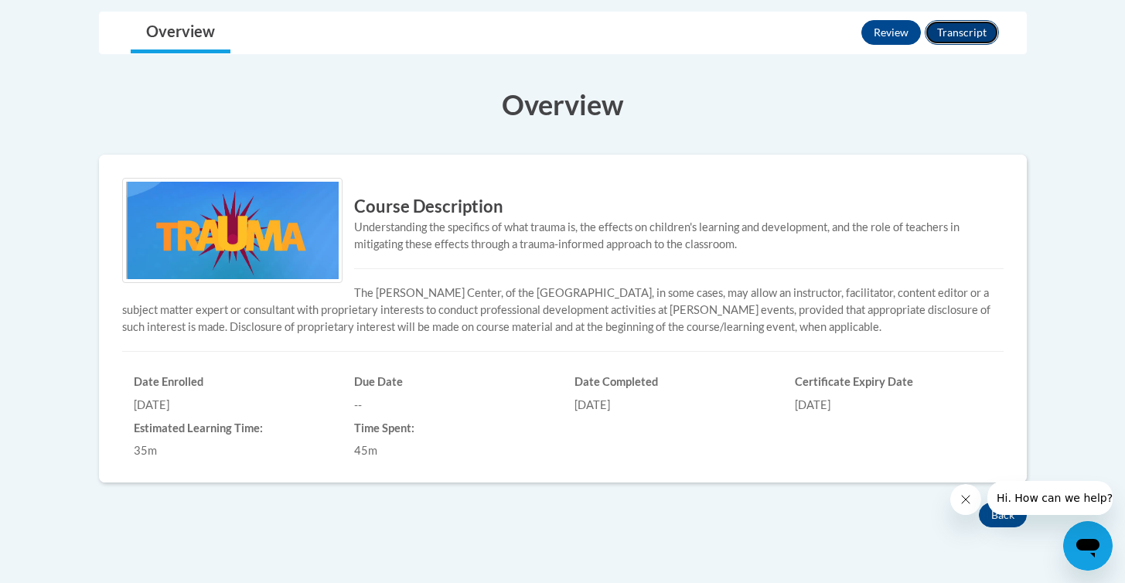
click at [981, 35] on button "Transcript" at bounding box center [962, 32] width 74 height 25
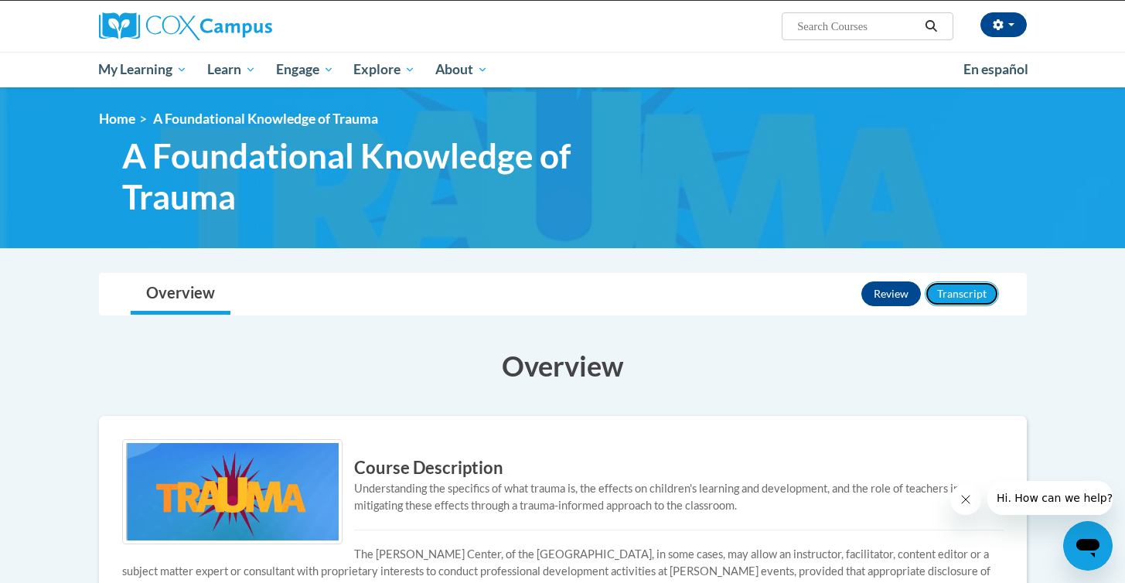
scroll to position [85, 0]
